Goal: Task Accomplishment & Management: Manage account settings

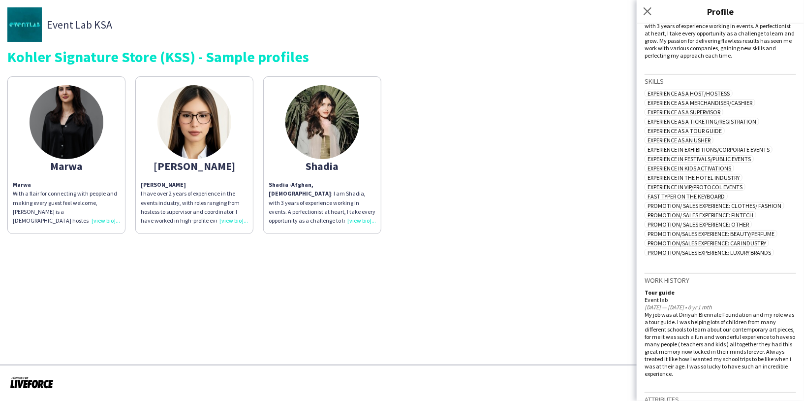
scroll to position [258, 0]
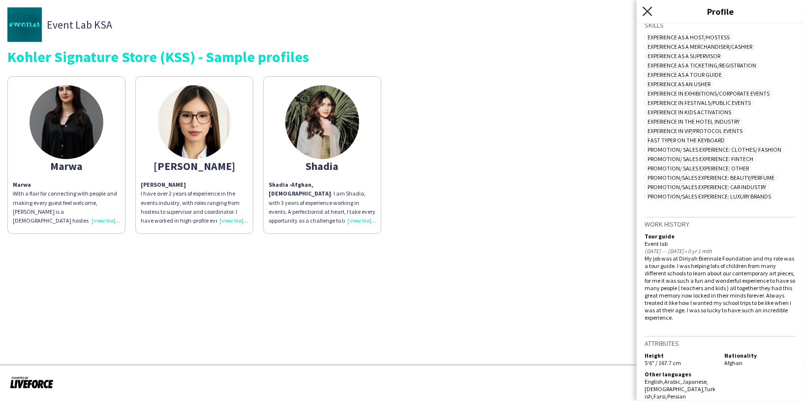
click at [652, 12] on icon "Close pop-in" at bounding box center [647, 10] width 9 height 9
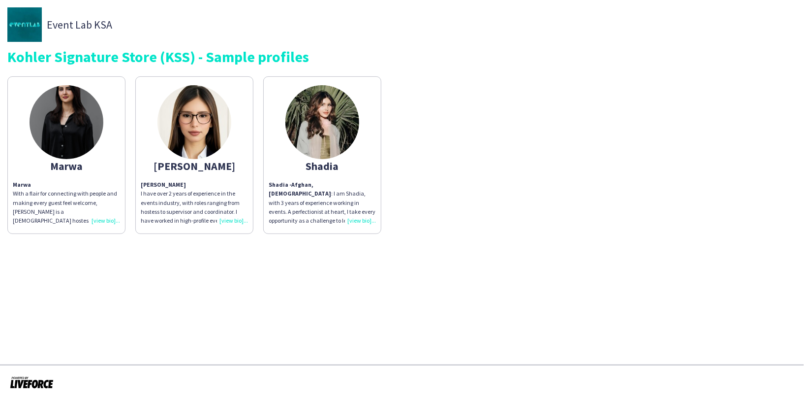
click at [322, 150] on img at bounding box center [322, 122] width 74 height 74
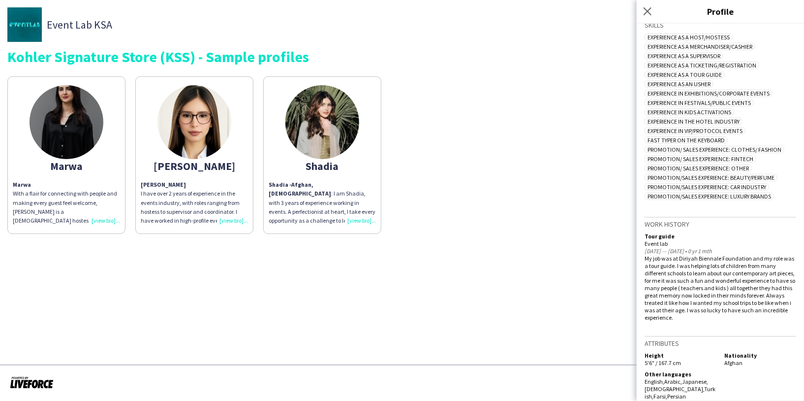
click at [180, 141] on img at bounding box center [194, 122] width 74 height 74
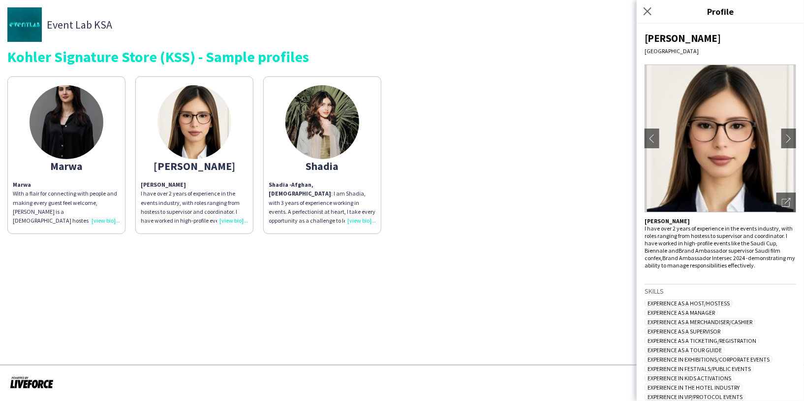
scroll to position [263, 0]
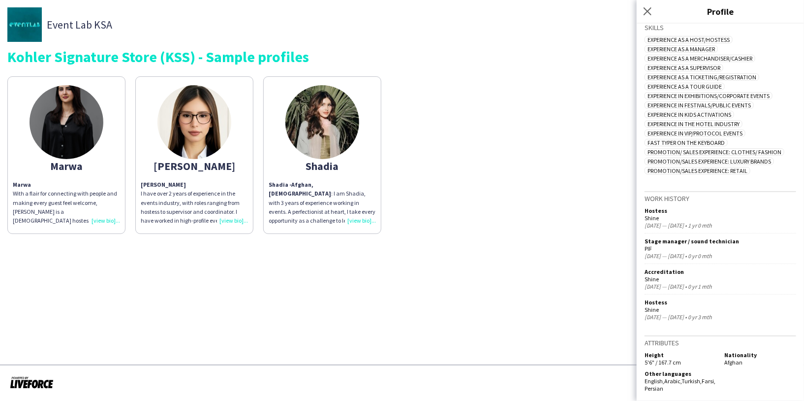
click at [96, 153] on app-share-pages-crew-card "Marwa Marwa With a flair for connecting with people and making every guest feel…" at bounding box center [66, 154] width 118 height 157
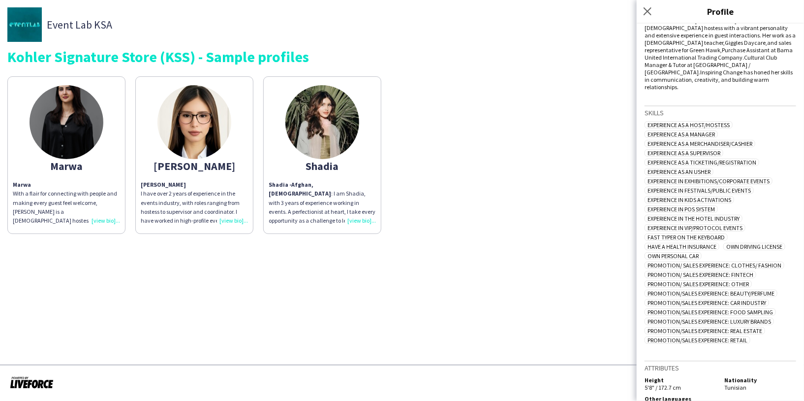
scroll to position [0, 0]
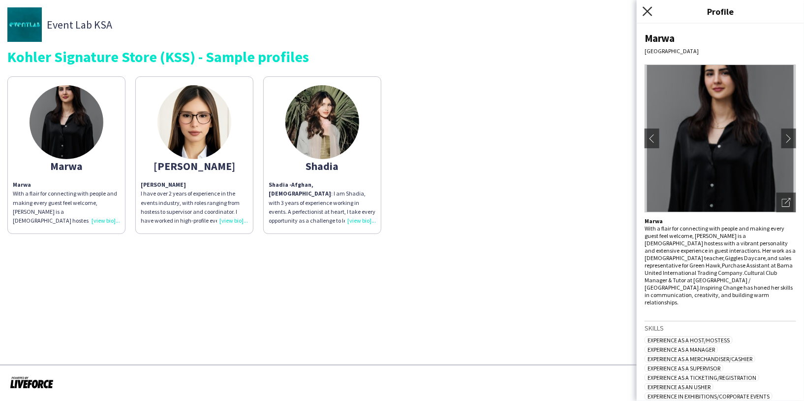
click at [648, 11] on icon at bounding box center [647, 10] width 9 height 9
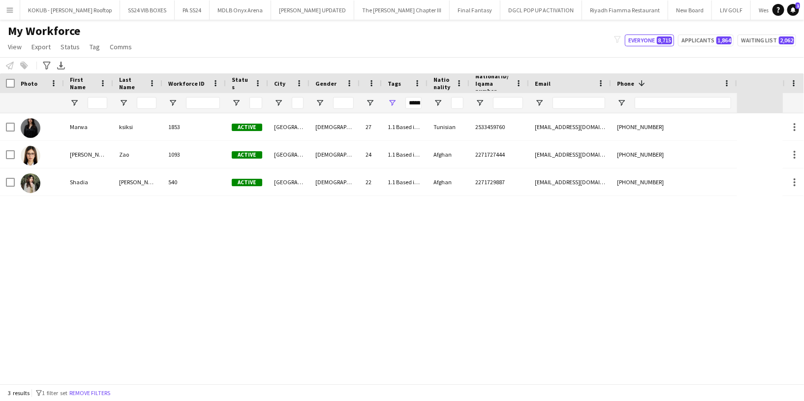
click at [96, 393] on button "Remove filters" at bounding box center [89, 392] width 45 height 11
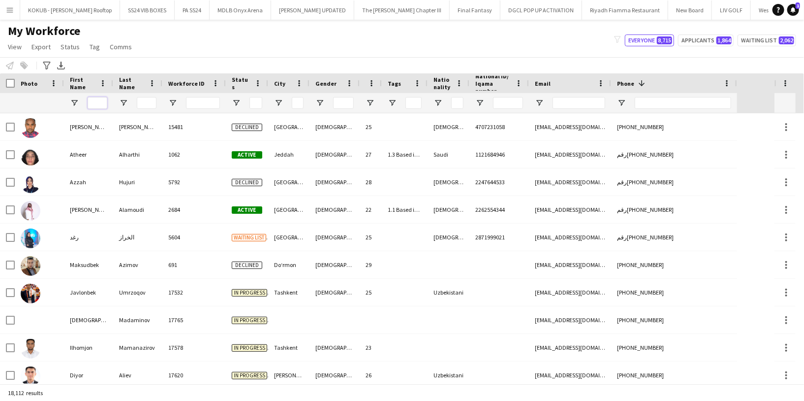
click at [99, 104] on input "First Name Filter Input" at bounding box center [98, 103] width 20 height 12
type input "*"
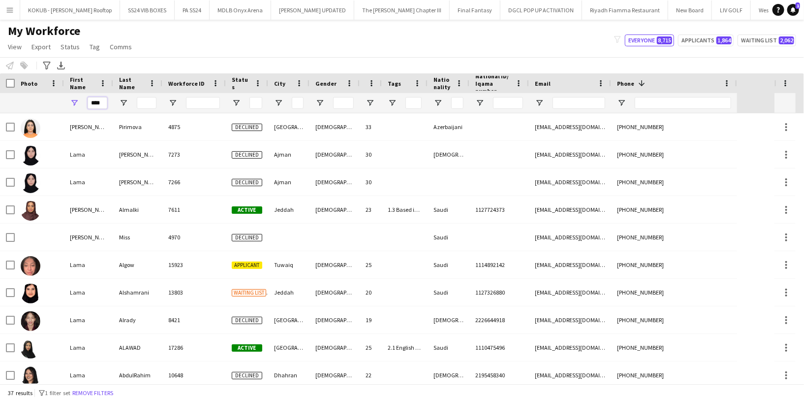
type input "****"
click at [145, 97] on input "Last Name Filter Input" at bounding box center [147, 103] width 20 height 12
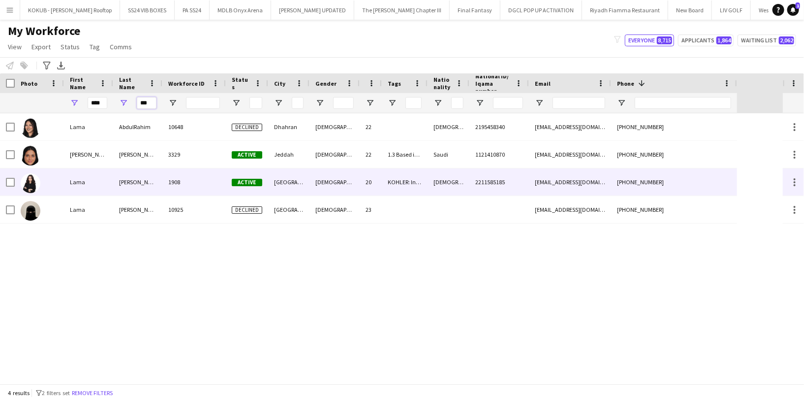
type input "***"
click at [115, 186] on div "Abdullah" at bounding box center [137, 181] width 49 height 27
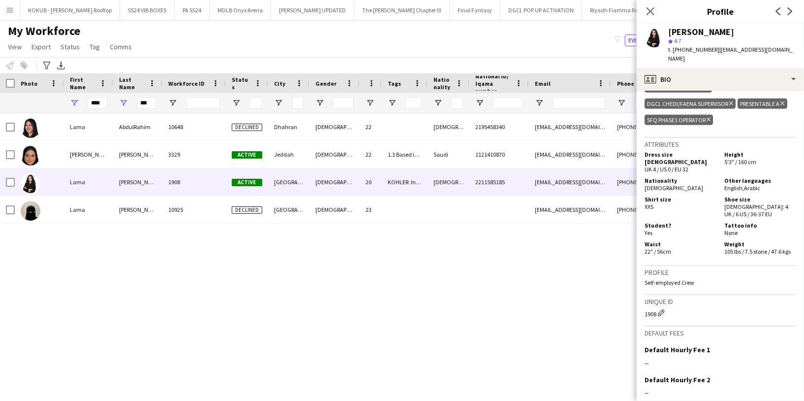
scroll to position [607, 0]
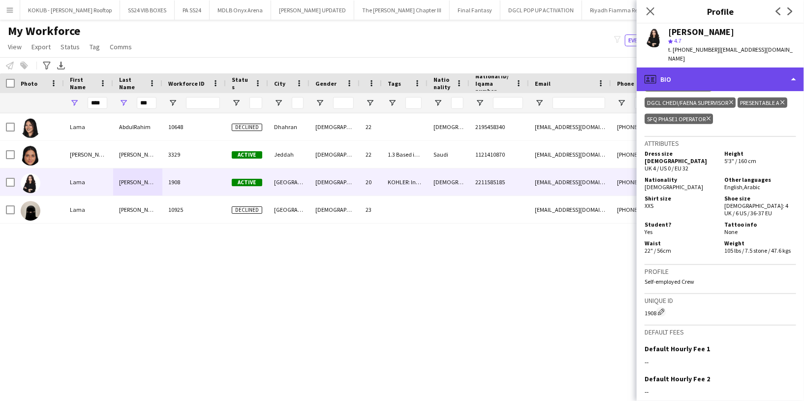
click at [685, 67] on div "profile Bio" at bounding box center [720, 79] width 167 height 24
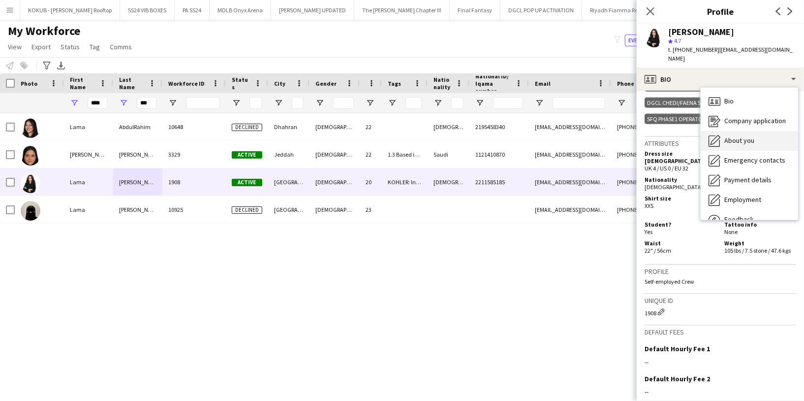
click at [737, 136] on span "About you" at bounding box center [739, 140] width 30 height 9
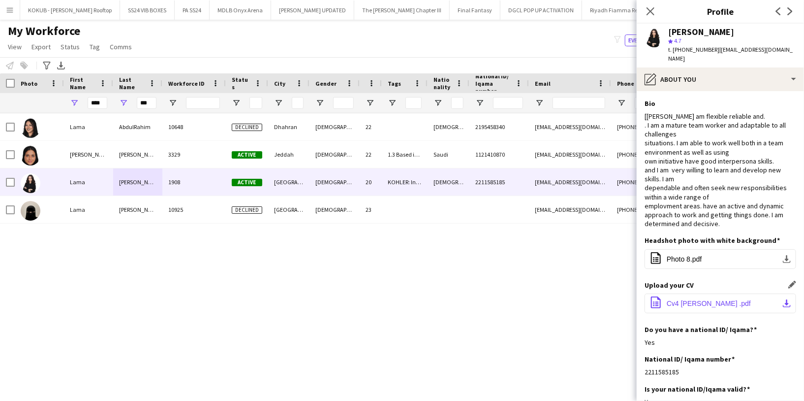
click at [691, 299] on span "Cv4 Lama Abdullah .pdf" at bounding box center [709, 303] width 84 height 8
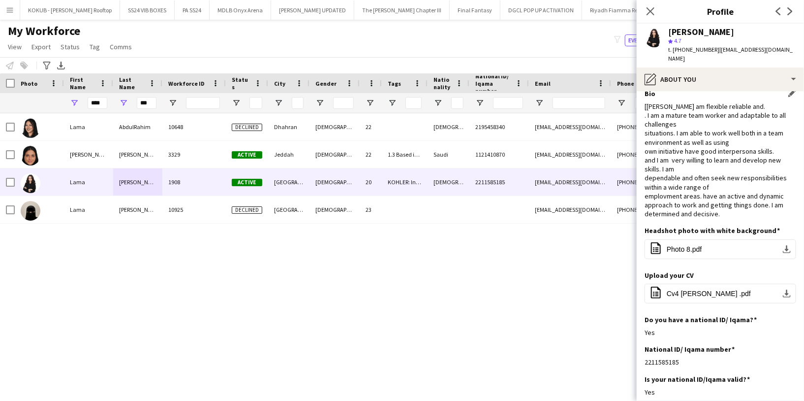
scroll to position [20, 0]
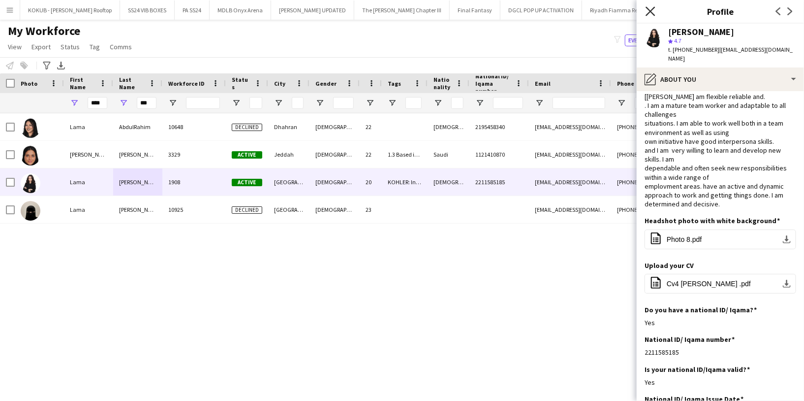
click at [651, 10] on icon "Close pop-in" at bounding box center [650, 10] width 9 height 9
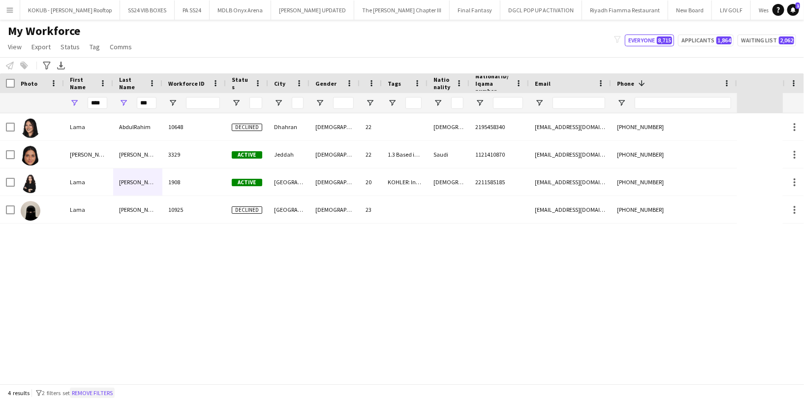
click at [102, 394] on button "Remove filters" at bounding box center [92, 392] width 45 height 11
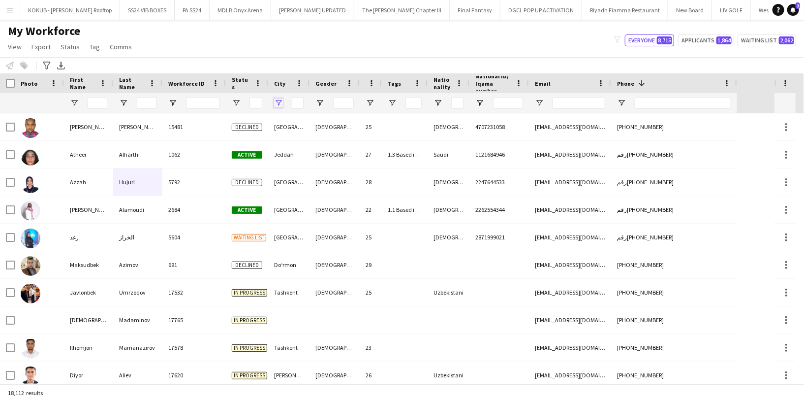
click at [279, 99] on span "Open Filter Menu" at bounding box center [278, 102] width 9 height 9
click at [437, 99] on span "Open Filter Menu" at bounding box center [438, 102] width 9 height 9
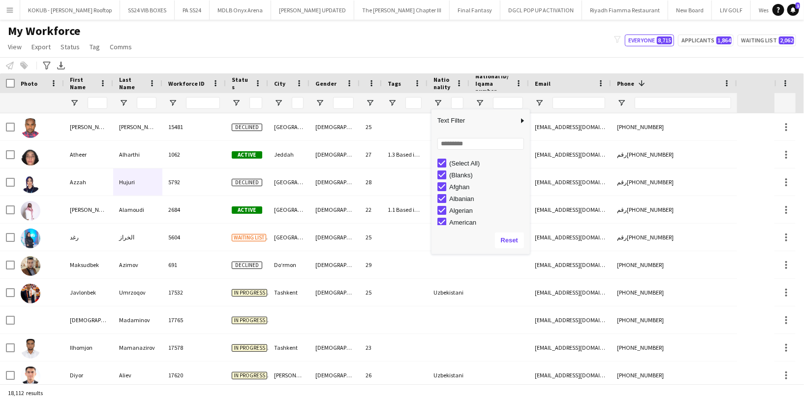
click at [458, 51] on div "My Workforce View Views Default view R4ven New view Update view Delete view Edi…" at bounding box center [402, 40] width 804 height 33
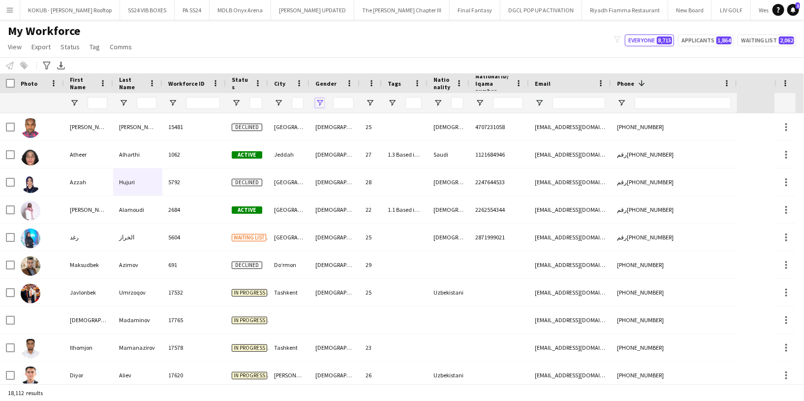
click at [322, 103] on span "Open Filter Menu" at bounding box center [319, 102] width 9 height 9
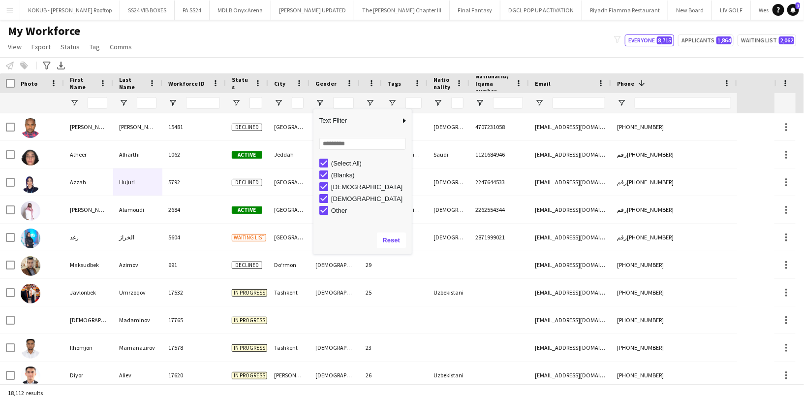
click at [323, 156] on div "(Select All) (Blanks) Female Male Other" at bounding box center [362, 191] width 98 height 71
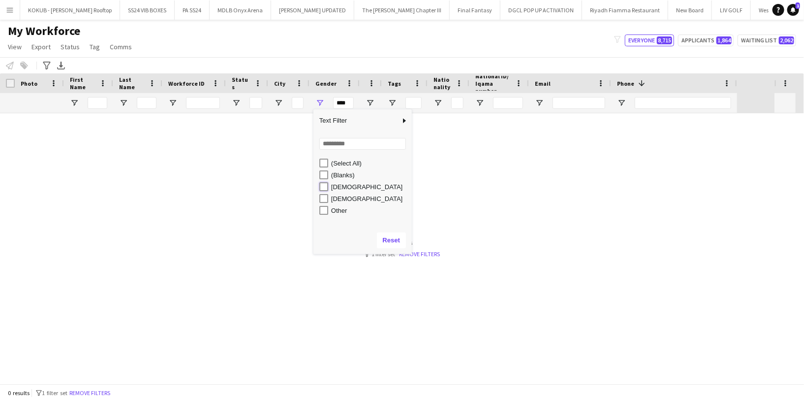
type input "**********"
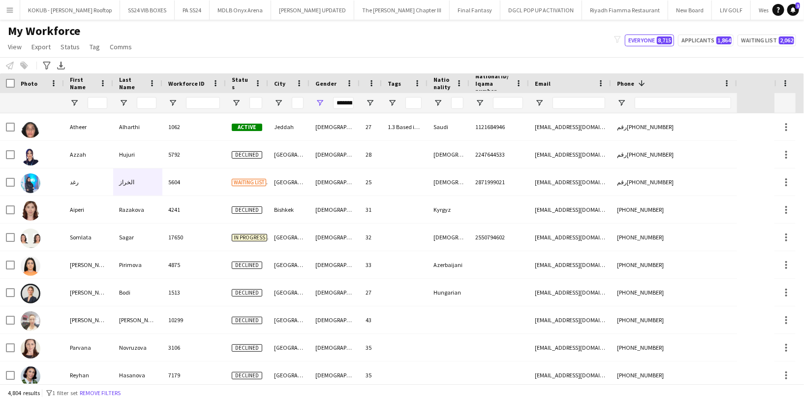
click at [309, 49] on div "My Workforce View Views Default view R4ven New view Update view Delete view Edi…" at bounding box center [402, 40] width 804 height 33
click at [236, 104] on span "Open Filter Menu" at bounding box center [236, 102] width 9 height 9
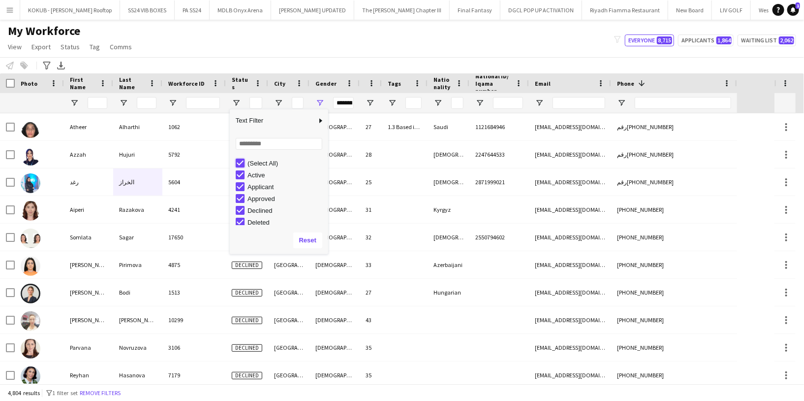
type input "***"
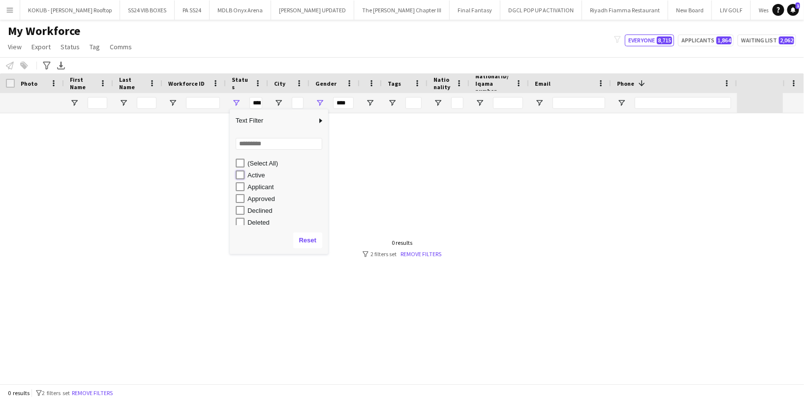
type input "**********"
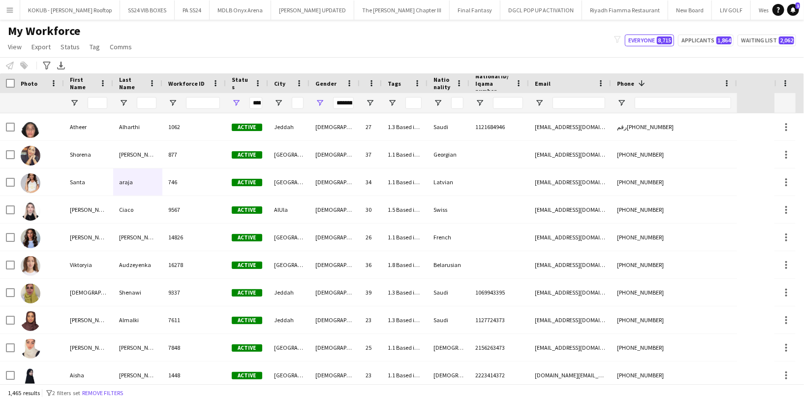
click at [260, 61] on div "Notify workforce Add to tag Select at least one crew to tag him or her. Advance…" at bounding box center [402, 65] width 804 height 16
click at [113, 391] on button "Remove filters" at bounding box center [102, 392] width 45 height 11
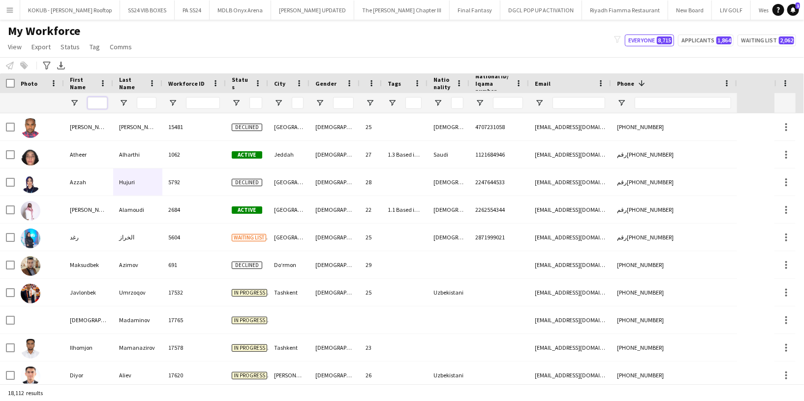
click at [96, 104] on input "First Name Filter Input" at bounding box center [98, 103] width 20 height 12
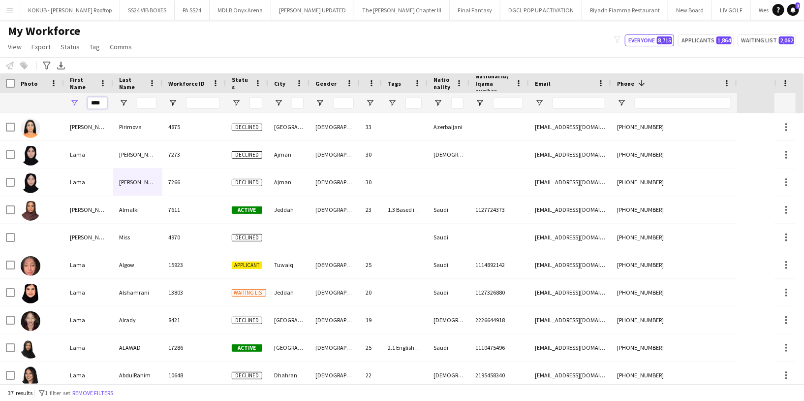
type input "****"
click at [150, 103] on input "Last Name Filter Input" at bounding box center [147, 103] width 20 height 12
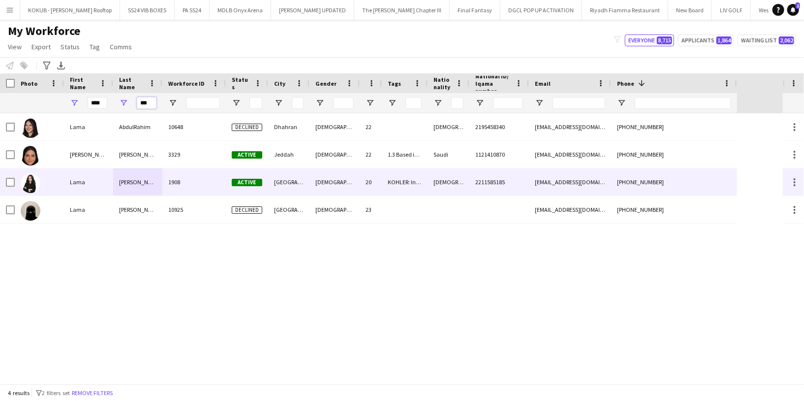
type input "***"
click at [127, 183] on div "Abdullah" at bounding box center [137, 181] width 49 height 27
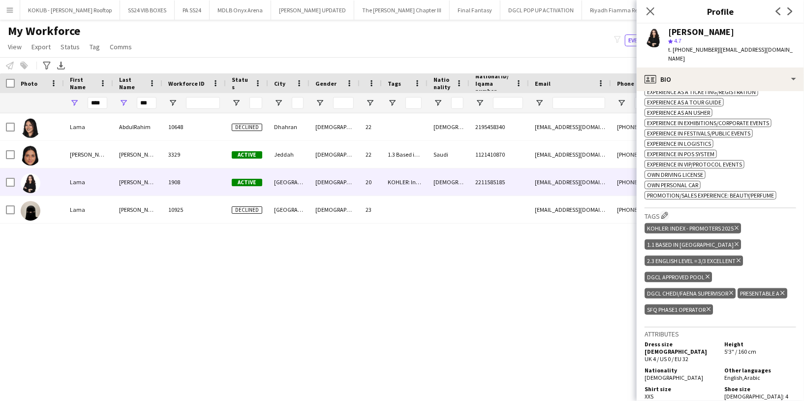
scroll to position [425, 0]
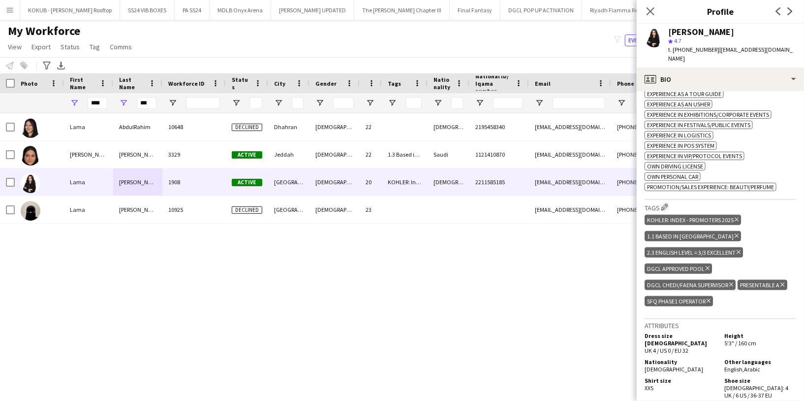
click at [737, 218] on icon at bounding box center [737, 220] width 4 height 4
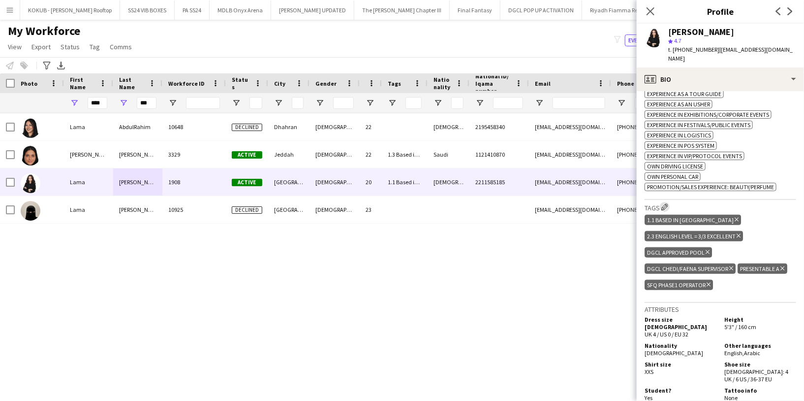
click at [668, 203] on app-icon "Edit crew company tags" at bounding box center [664, 206] width 7 height 7
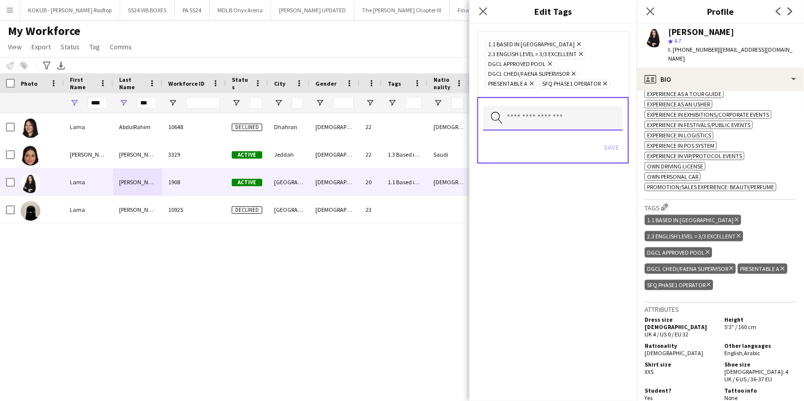
click at [542, 110] on input "text" at bounding box center [553, 118] width 140 height 25
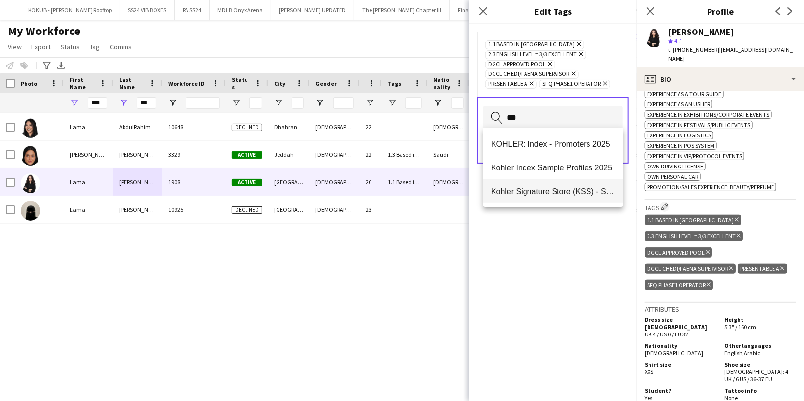
type input "***"
click at [529, 194] on span "Kohler Signature Store (KSS) - Sample profiles" at bounding box center [553, 191] width 125 height 9
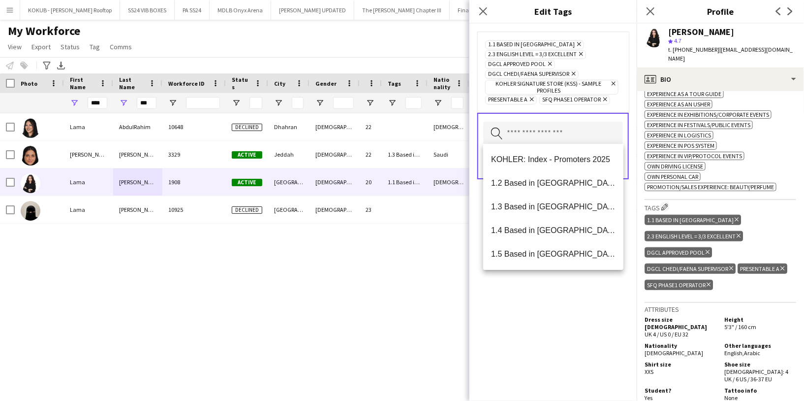
click at [525, 339] on div "1.1 Based in Riyadh Remove 2.3 English Level = 3/3 Excellent Remove DGCL Approv…" at bounding box center [552, 212] width 167 height 377
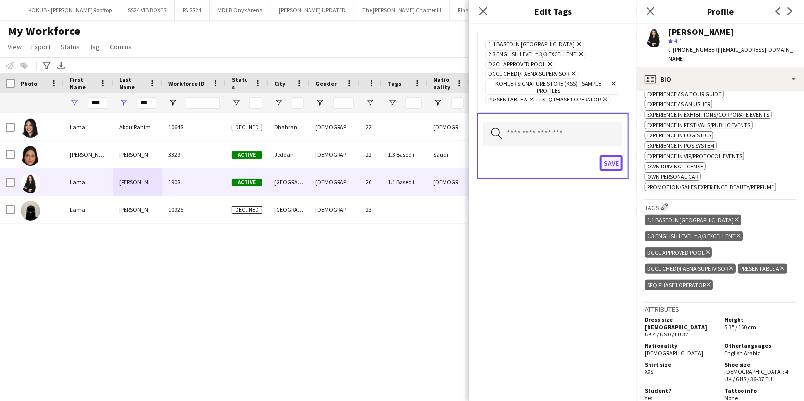
click at [609, 160] on button "Save" at bounding box center [611, 163] width 23 height 16
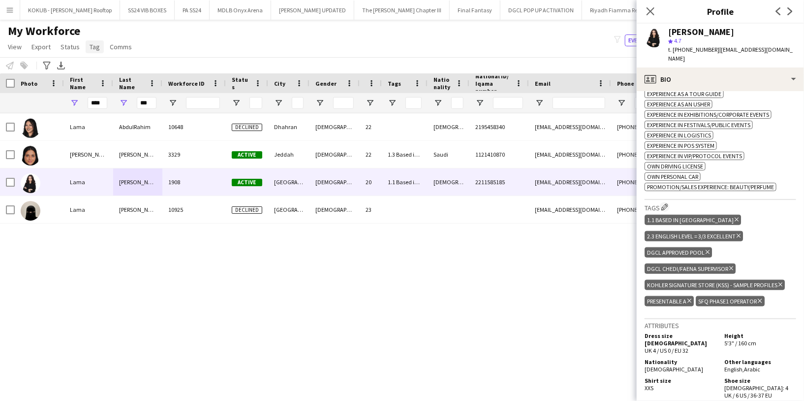
click at [92, 42] on span "Tag" at bounding box center [95, 46] width 10 height 9
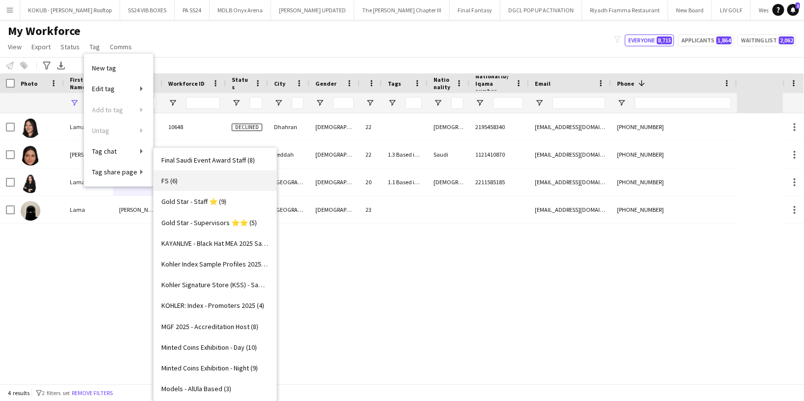
scroll to position [435, 0]
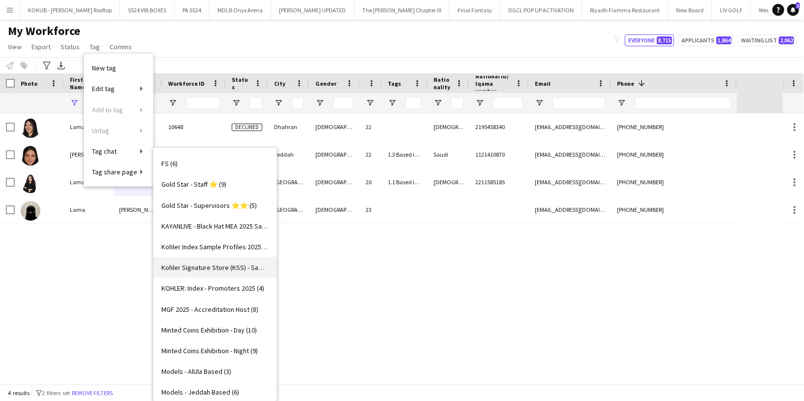
click at [236, 264] on span "Kohler Signature Store (KSS) - Sample profiles (3)" at bounding box center [214, 267] width 107 height 9
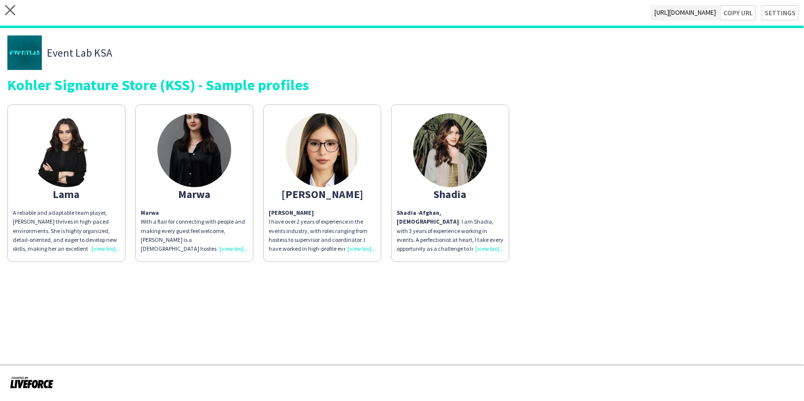
click at [73, 216] on div "A reliable and adaptable team player, Lama thrives in high-paced environments. …" at bounding box center [66, 230] width 107 height 45
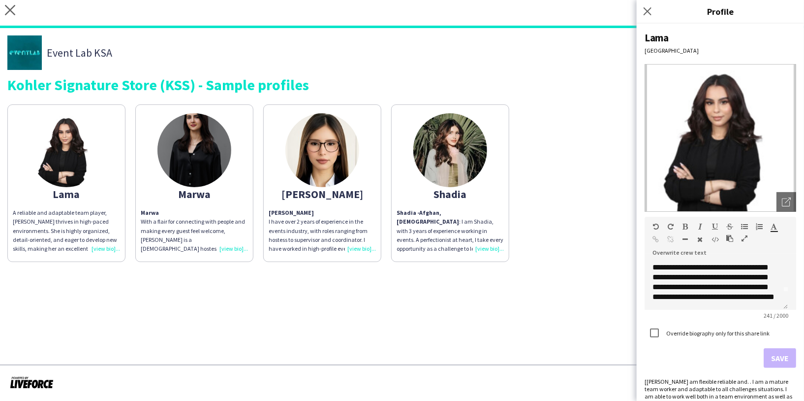
scroll to position [0, 0]
click at [158, 85] on div "Kohler Signature Store (KSS) - Sample profiles" at bounding box center [401, 84] width 789 height 15
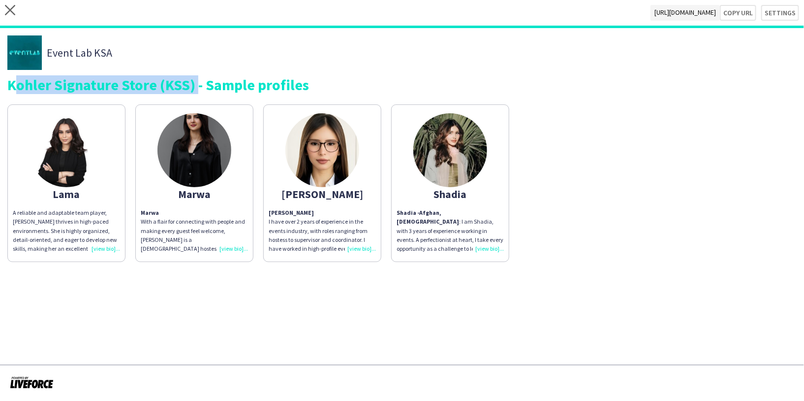
drag, startPoint x: 191, startPoint y: 82, endPoint x: 11, endPoint y: 88, distance: 180.7
click at [11, 88] on div "Kohler Signature Store (KSS) - Sample profiles" at bounding box center [401, 84] width 789 height 15
copy div "Kohler Signature Store (KSS)"
click at [67, 182] on img at bounding box center [67, 150] width 74 height 74
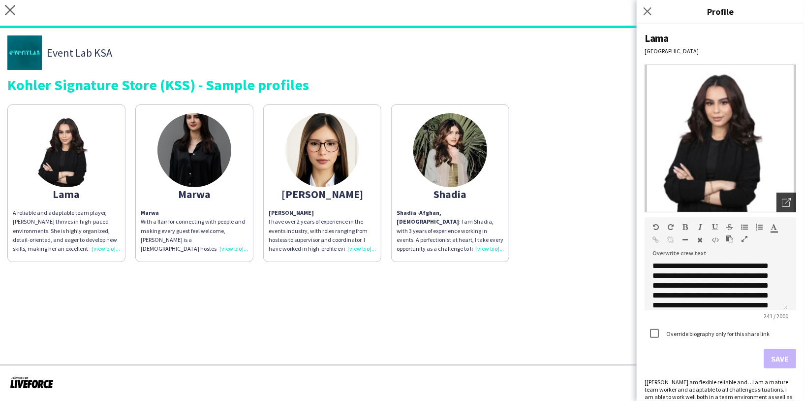
click at [788, 199] on div "Open photos pop-in" at bounding box center [787, 202] width 20 height 20
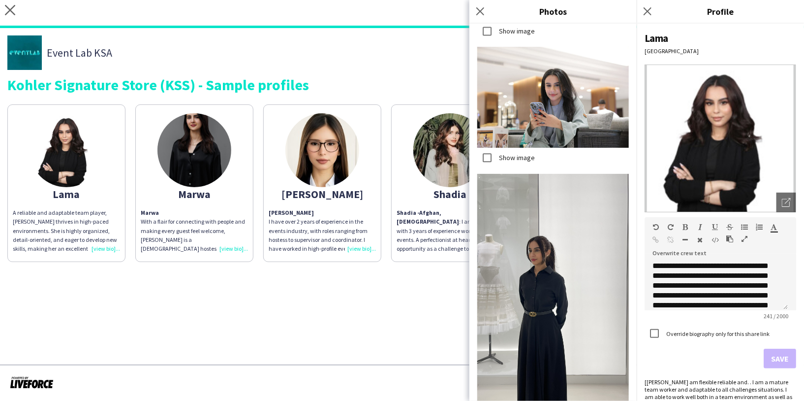
scroll to position [1109, 0]
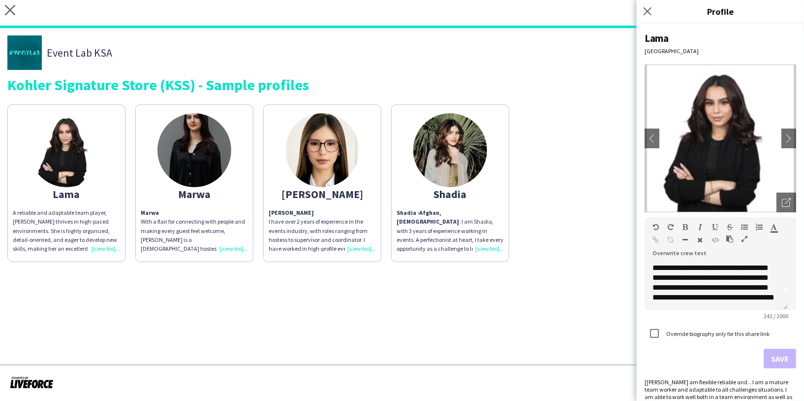
scroll to position [0, 0]
click at [653, 264] on div "**********" at bounding box center [716, 285] width 143 height 49
paste div
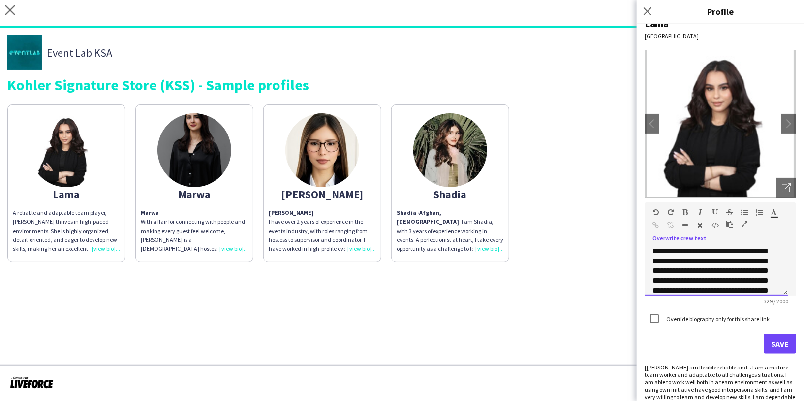
scroll to position [18, 0]
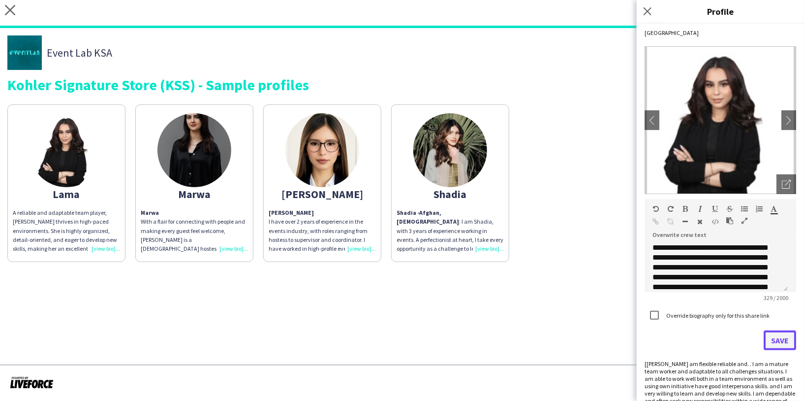
click at [764, 341] on button "Save" at bounding box center [780, 340] width 32 height 20
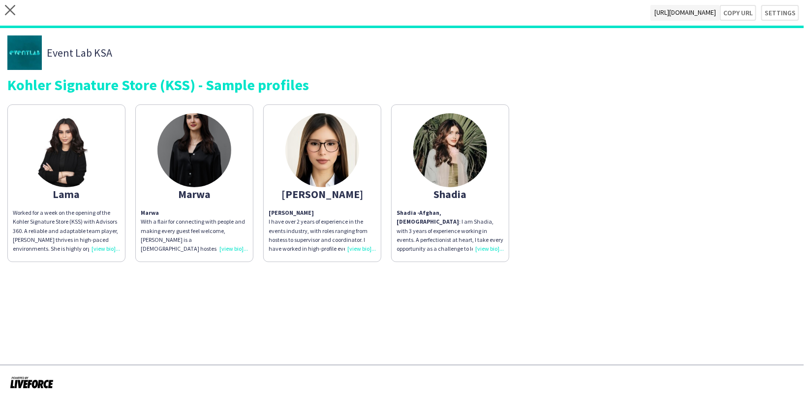
drag, startPoint x: 305, startPoint y: 84, endPoint x: 212, endPoint y: 83, distance: 93.5
click at [212, 83] on div "Kohler Signature Store (KSS) - Sample profiles" at bounding box center [401, 84] width 789 height 15
drag, startPoint x: 206, startPoint y: 84, endPoint x: 309, endPoint y: 89, distance: 103.4
click at [309, 89] on div "Kohler Signature Store (KSS) - Sample profiles" at bounding box center [401, 84] width 789 height 15
click at [328, 88] on div "Kohler Signature Store (KSS) - Sample profiles" at bounding box center [401, 84] width 789 height 15
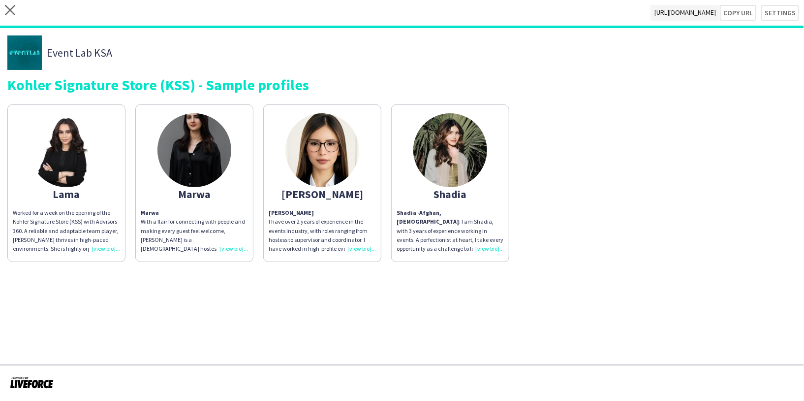
drag, startPoint x: 327, startPoint y: 88, endPoint x: 158, endPoint y: 80, distance: 169.5
click at [158, 80] on div "Kohler Signature Store (KSS) - Sample profiles" at bounding box center [401, 84] width 789 height 15
click at [247, 89] on div "Kohler Signature Store (KSS) - Sample profiles" at bounding box center [401, 84] width 789 height 15
drag, startPoint x: 206, startPoint y: 85, endPoint x: 308, endPoint y: 89, distance: 102.0
click at [308, 89] on div "Kohler Signature Store (KSS) - Sample profiles" at bounding box center [401, 84] width 789 height 15
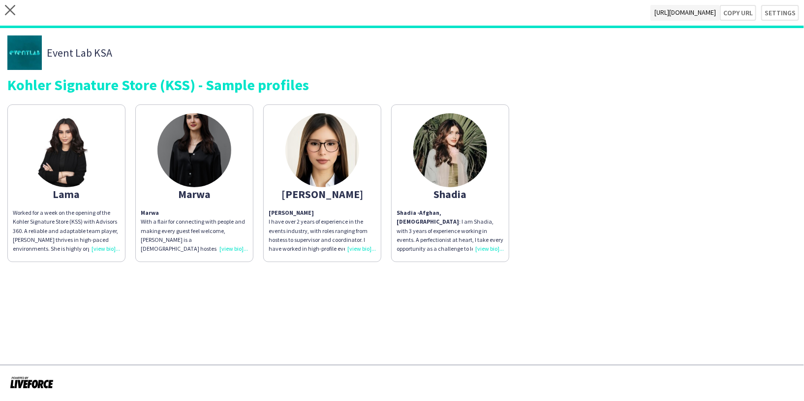
click at [308, 89] on div "Kohler Signature Store (KSS) - Sample profiles" at bounding box center [401, 84] width 789 height 15
drag, startPoint x: 306, startPoint y: 88, endPoint x: 202, endPoint y: 81, distance: 103.6
click at [203, 81] on div "Kohler Signature Store (KSS) - Sample profiles" at bounding box center [401, 84] width 789 height 15
click at [14, 10] on icon "close" at bounding box center [10, 10] width 10 height 10
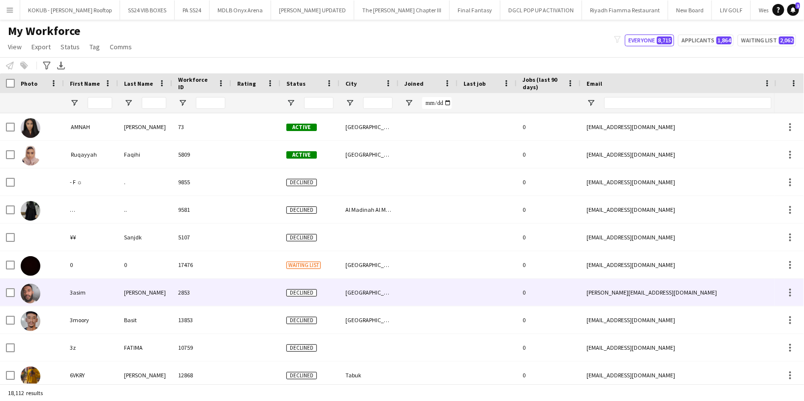
type input "****"
type input "***"
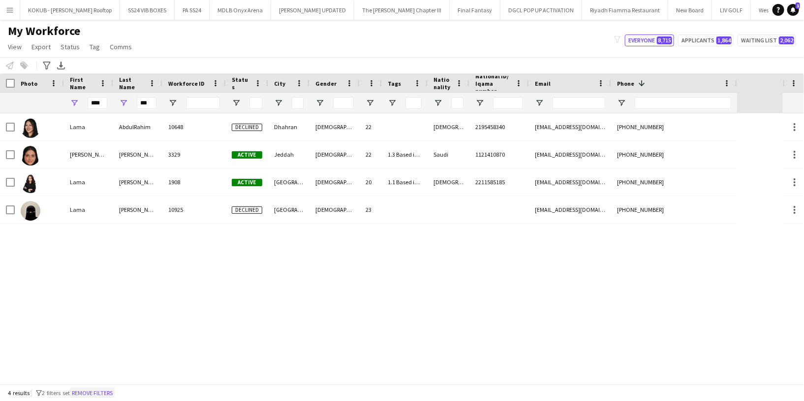
click at [93, 392] on button "Remove filters" at bounding box center [92, 392] width 45 height 11
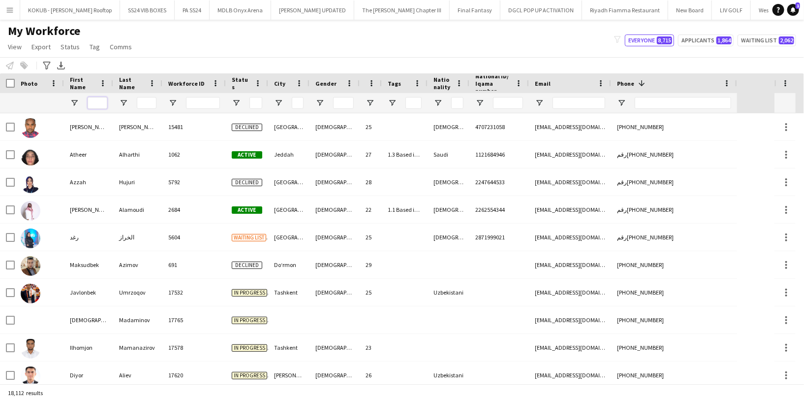
click at [99, 104] on input "First Name Filter Input" at bounding box center [98, 103] width 20 height 12
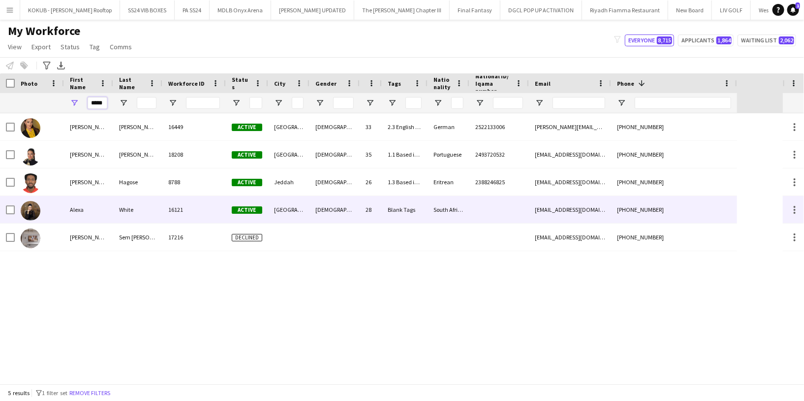
type input "*****"
click at [97, 208] on div "Alexa" at bounding box center [88, 209] width 49 height 27
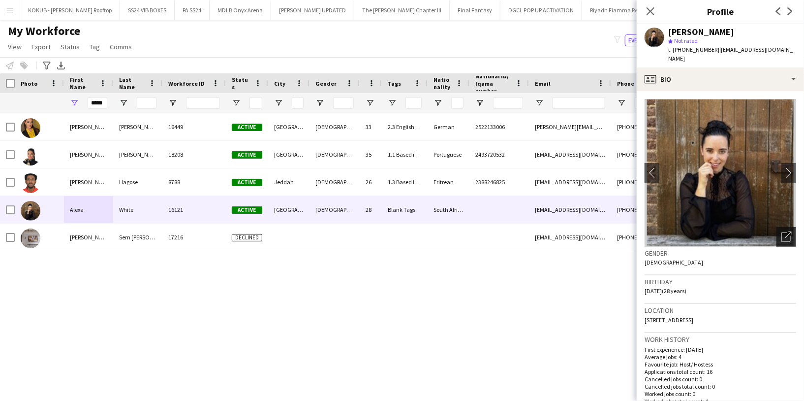
click at [781, 231] on icon "Open photos pop-in" at bounding box center [786, 236] width 10 height 10
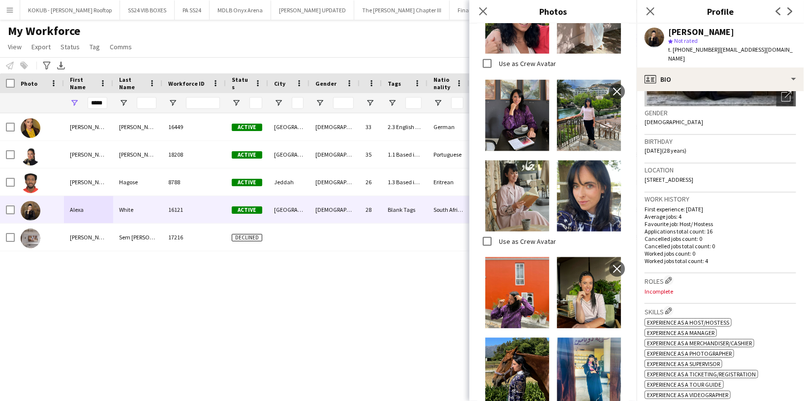
scroll to position [150, 0]
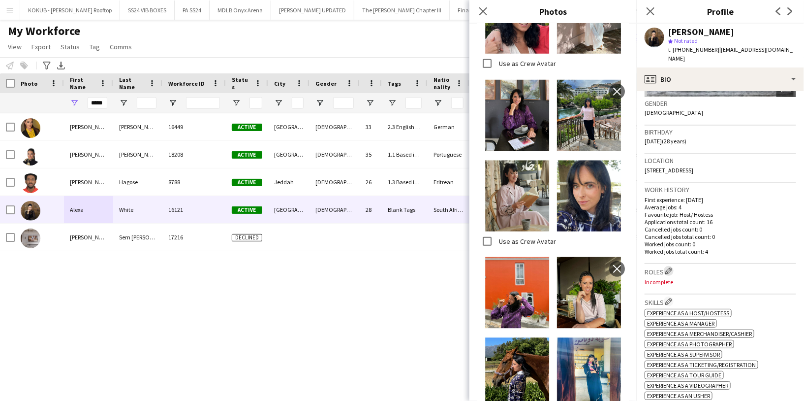
click at [670, 267] on app-icon "Edit crew company roles" at bounding box center [668, 270] width 7 height 7
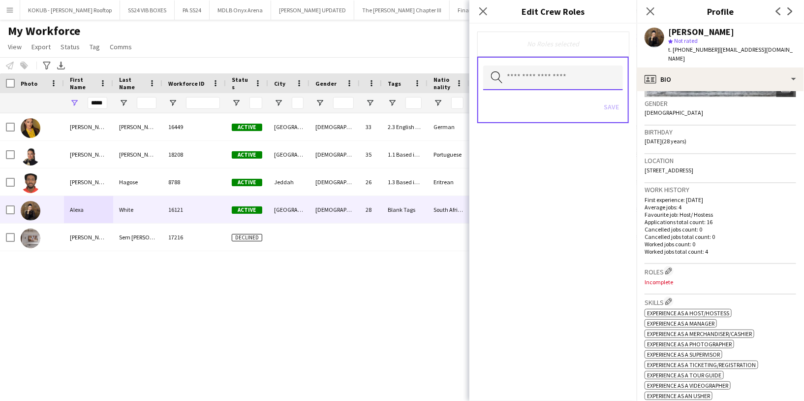
click at [559, 85] on input "text" at bounding box center [553, 77] width 140 height 25
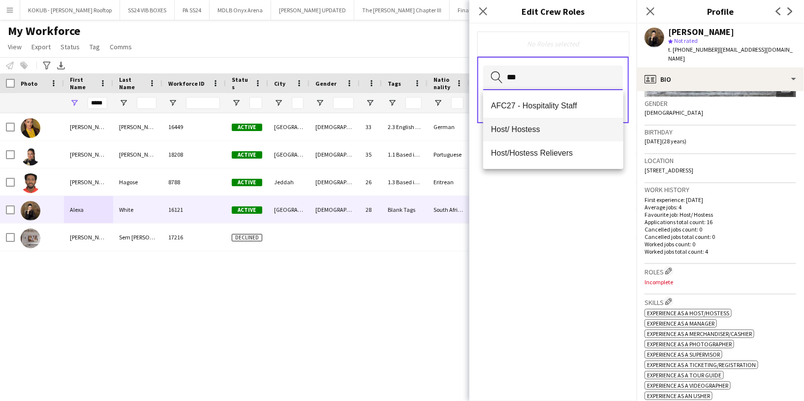
type input "***"
click at [548, 130] on span "Host/ Hostess" at bounding box center [553, 129] width 125 height 9
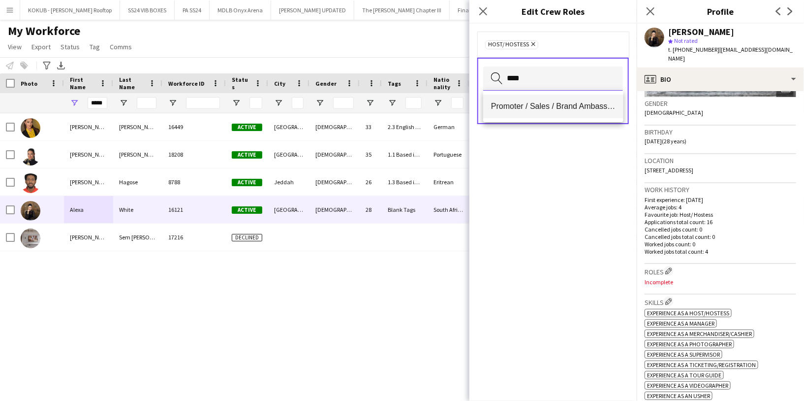
type input "****"
click at [567, 104] on span "Promoter / Sales / Brand Ambassador" at bounding box center [553, 105] width 125 height 9
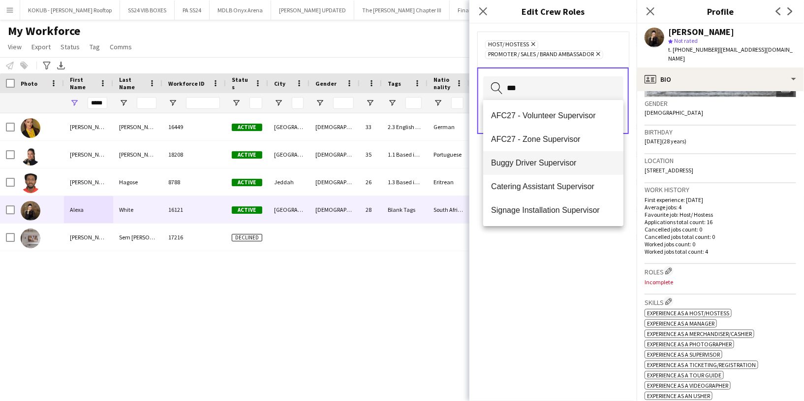
scroll to position [23, 0]
type input "***"
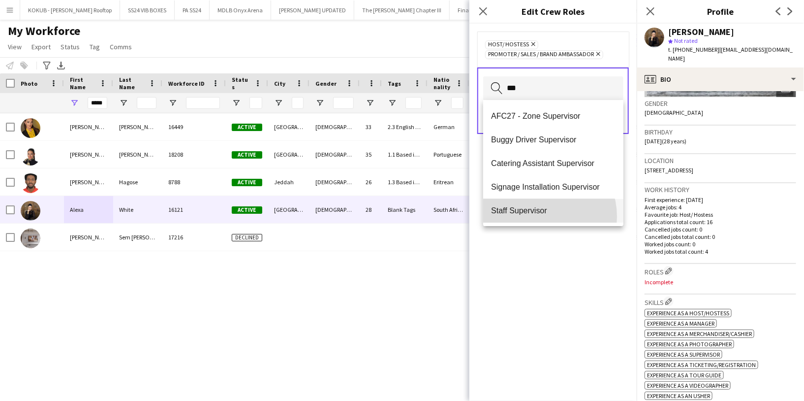
click at [536, 216] on mat-option "Staff Supervisor" at bounding box center [553, 211] width 140 height 24
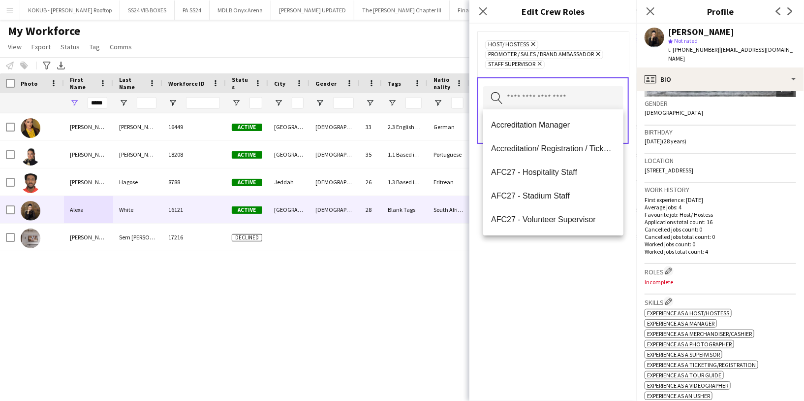
click at [537, 269] on div "Host/ Hostess Remove Promoter / Sales / Brand Ambassador Remove Staff Superviso…" at bounding box center [552, 212] width 167 height 377
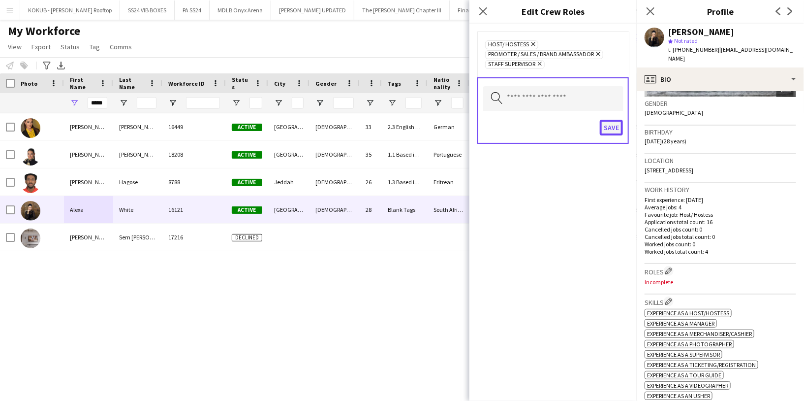
click at [613, 125] on button "Save" at bounding box center [611, 128] width 23 height 16
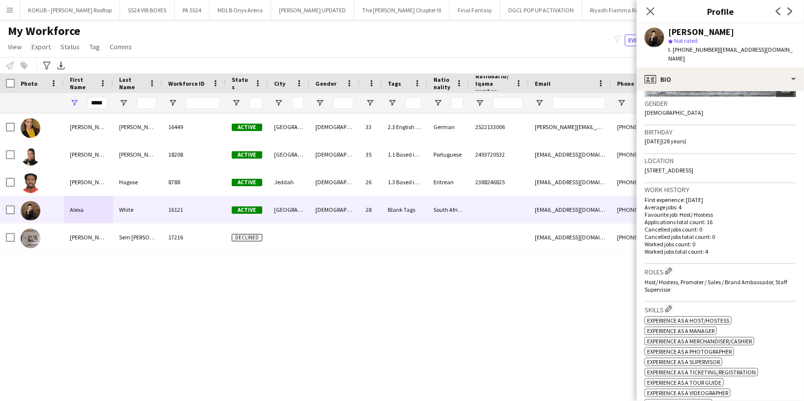
click at [696, 50] on span "t. +27648288381" at bounding box center [693, 49] width 51 height 7
click at [696, 51] on span "t. +27648288381" at bounding box center [693, 49] width 51 height 7
click at [708, 49] on span "t. +27648288381" at bounding box center [693, 49] width 51 height 7
drag, startPoint x: 708, startPoint y: 49, endPoint x: 674, endPoint y: 47, distance: 33.5
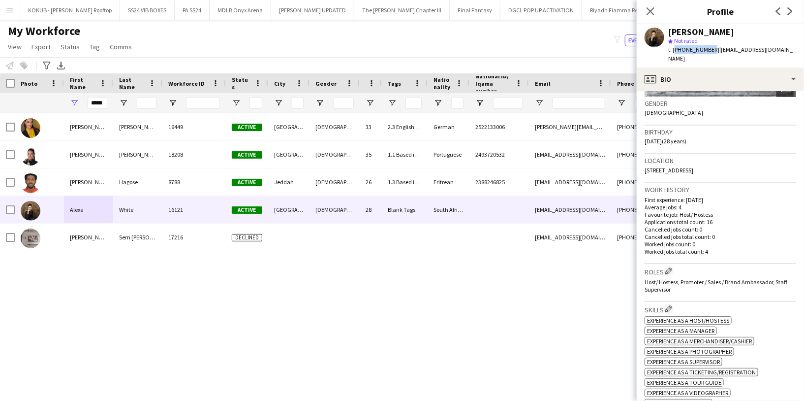
click at [674, 47] on span "t. +27648288381" at bounding box center [693, 49] width 51 height 7
copy span "+27648288381"
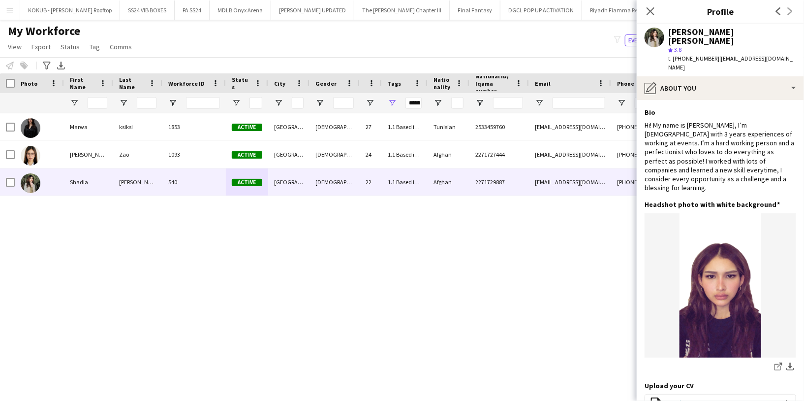
scroll to position [0, 1521]
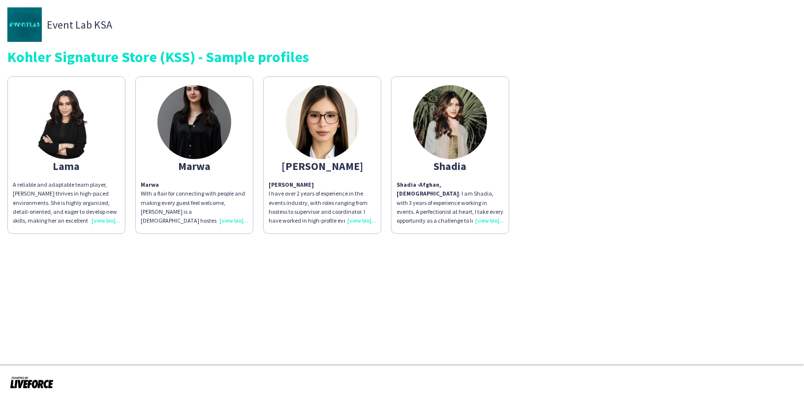
click at [104, 134] on app-share-pages-crew-card "Lama A reliable and adaptable team player, Lama thrives in high-paced environme…" at bounding box center [66, 154] width 118 height 157
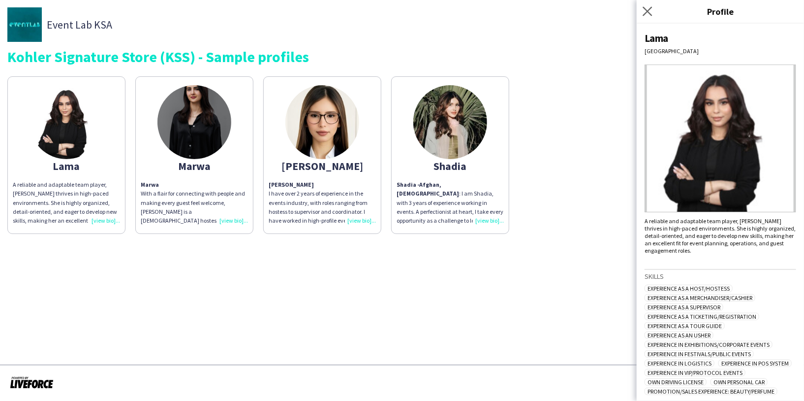
click at [643, 5] on app-icon "Close pop-in" at bounding box center [648, 11] width 14 height 14
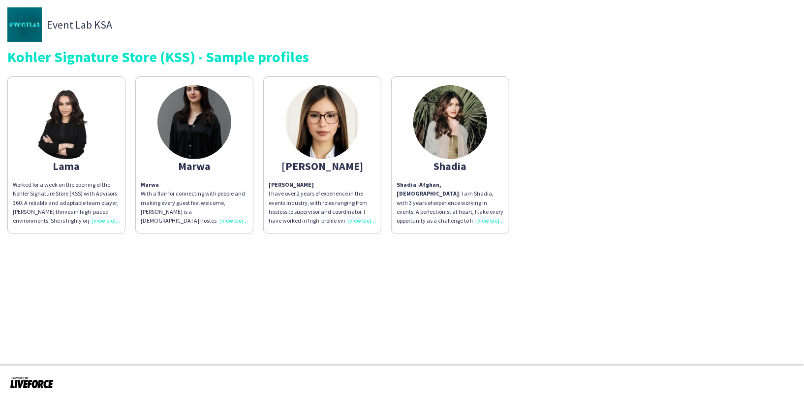
click at [63, 135] on img at bounding box center [67, 122] width 74 height 74
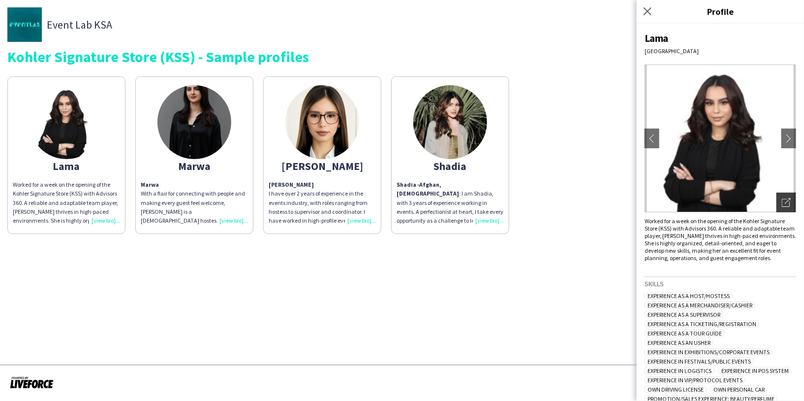
click at [782, 205] on icon "Open photos pop-in" at bounding box center [786, 202] width 9 height 9
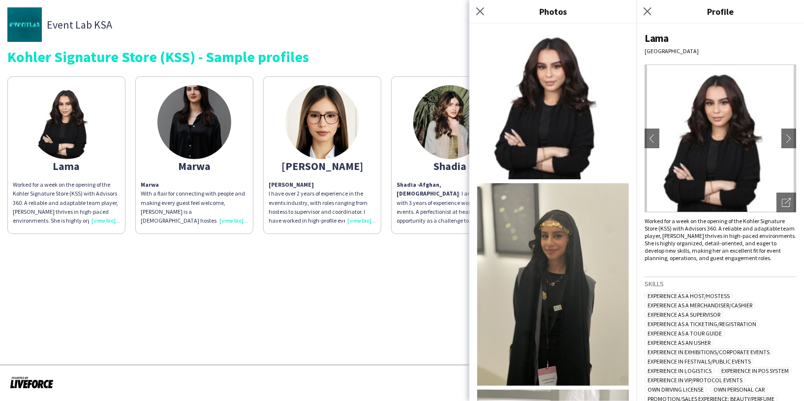
click at [771, 259] on div "Worked for a week on the opening of the Kohler Signature Store (KSS) with Advis…" at bounding box center [721, 239] width 152 height 44
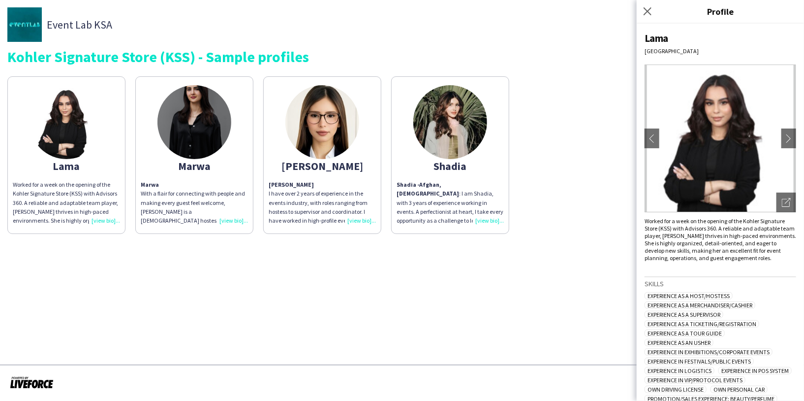
click at [768, 259] on div "Worked for a week on the opening of the Kohler Signature Store (KSS) with Advis…" at bounding box center [721, 239] width 152 height 44
click at [649, 11] on icon at bounding box center [647, 10] width 9 height 9
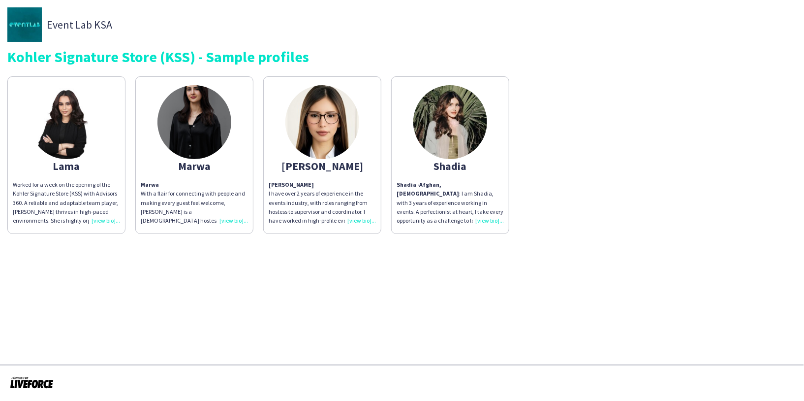
click at [193, 142] on img at bounding box center [194, 122] width 74 height 74
